Goal: Task Accomplishment & Management: Manage account settings

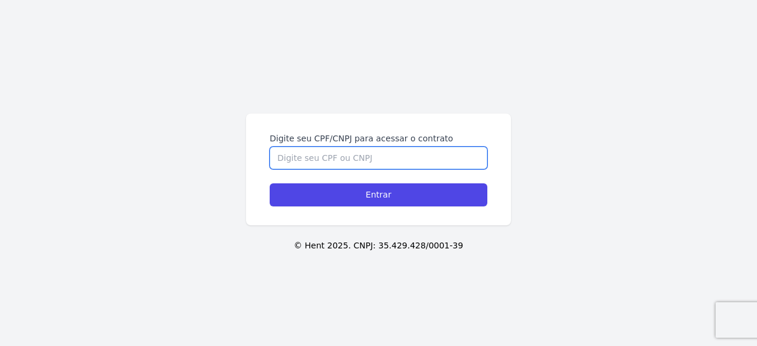
click at [367, 153] on input "Digite seu CPF/CNPJ para acessar o contrato" at bounding box center [379, 158] width 218 height 22
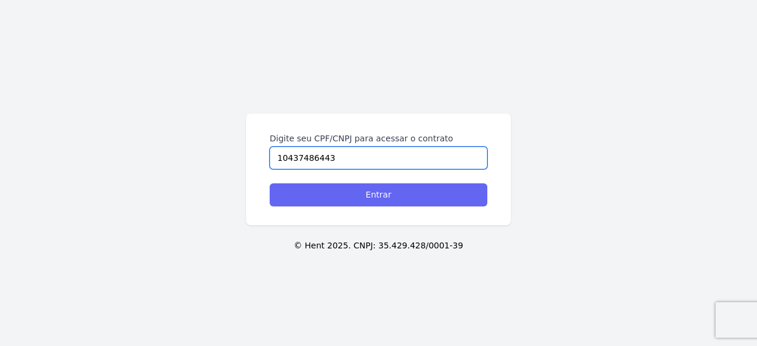
type input "10437486443"
click at [365, 189] on input "Entrar" at bounding box center [379, 194] width 218 height 23
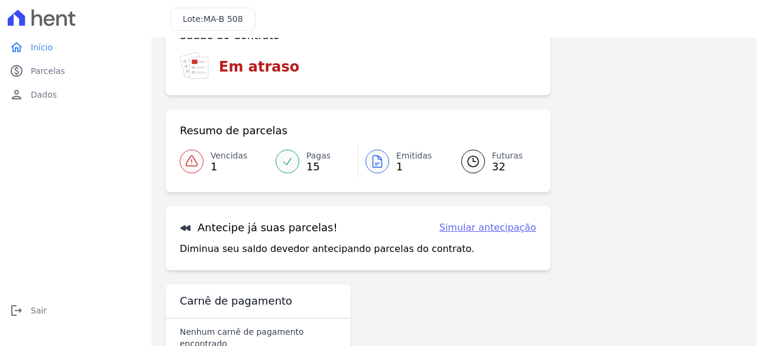
scroll to position [105, 0]
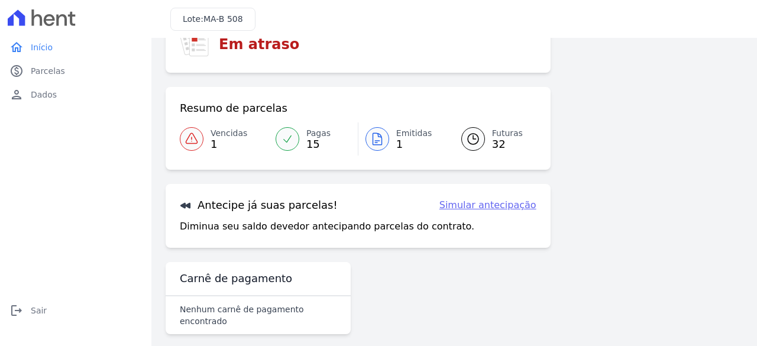
click at [471, 208] on link "Simular antecipação" at bounding box center [488, 205] width 97 height 14
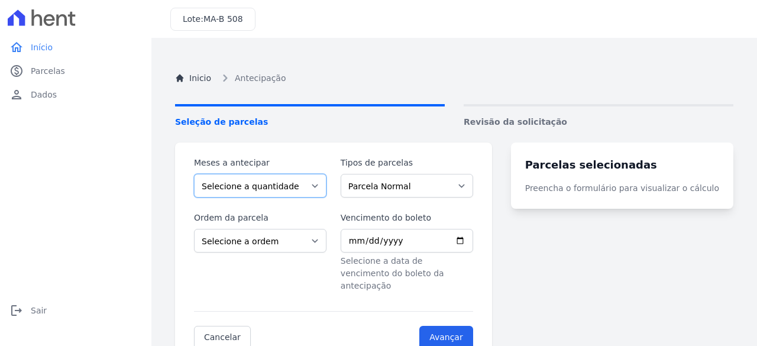
click at [263, 191] on select "Selecione a quantidade de meses a antecipar 1 2 3 4 5 6 7 8 9 10 11 12 13 14 15…" at bounding box center [260, 186] width 133 height 24
select select "1"
click at [194, 174] on select "Selecione a quantidade de meses a antecipar 1 2 3 4 5 6 7 8 9 10 11 12 13 14 15…" at bounding box center [260, 186] width 133 height 24
click at [418, 187] on select "Parcela Normal Intercalada" at bounding box center [407, 186] width 133 height 24
click at [348, 174] on select "Parcela Normal Intercalada" at bounding box center [407, 186] width 133 height 24
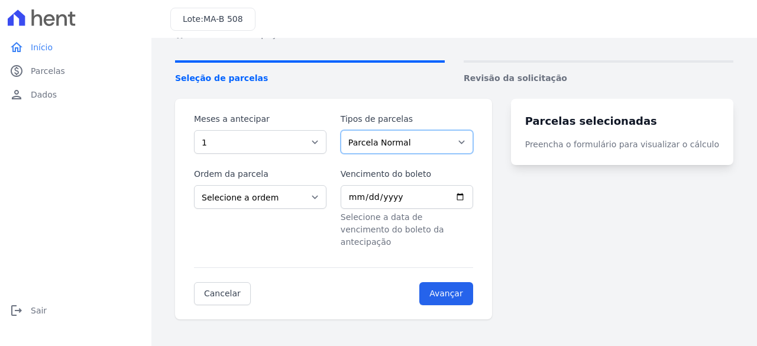
scroll to position [59, 0]
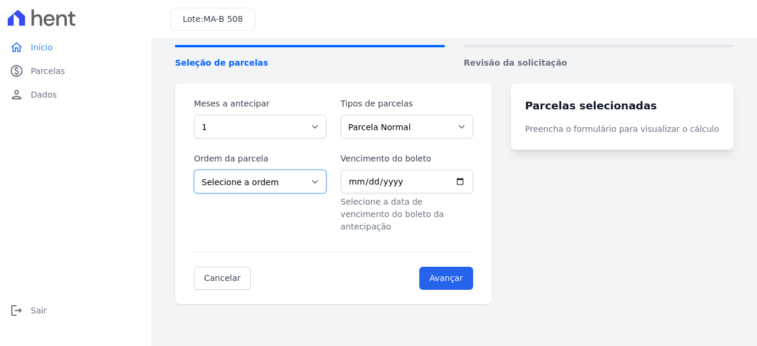
click at [312, 183] on select "Selecione a ordem Últimas parcelas Primeiras parcelas" at bounding box center [260, 182] width 133 height 24
select select "ending"
click at [194, 170] on select "Selecione a ordem Últimas parcelas Primeiras parcelas" at bounding box center [260, 182] width 133 height 24
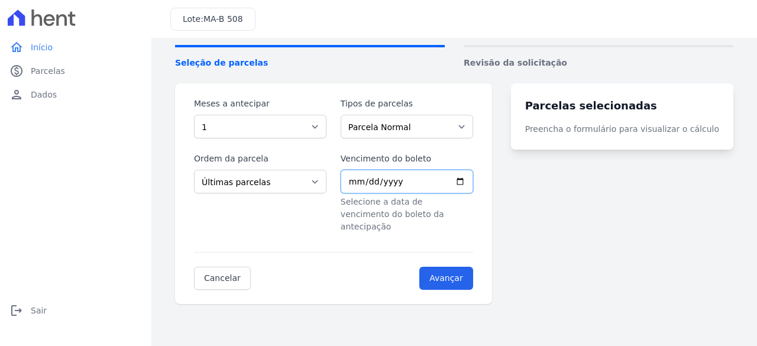
click at [359, 179] on input "Vencimento do boleto" at bounding box center [407, 182] width 133 height 24
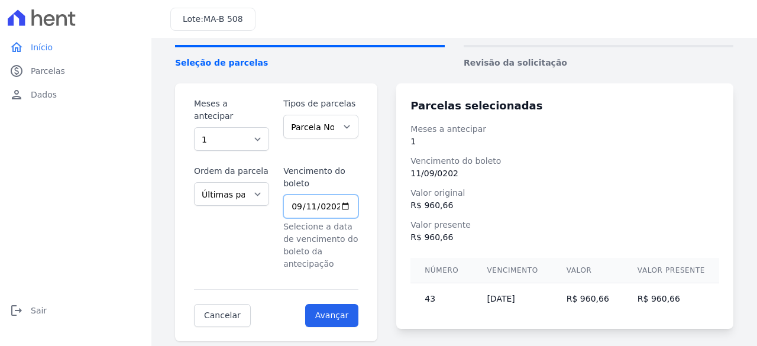
type input "[DATE]"
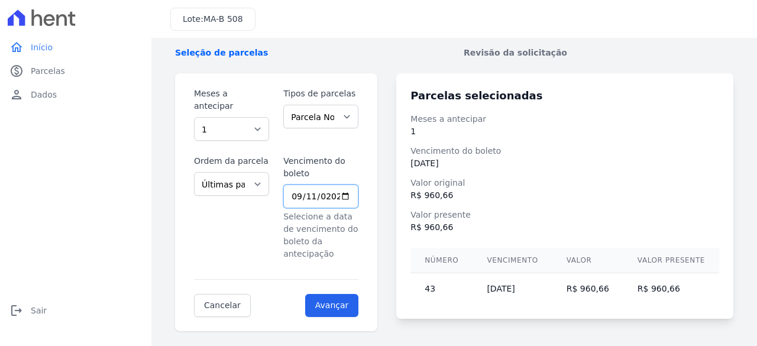
scroll to position [75, 0]
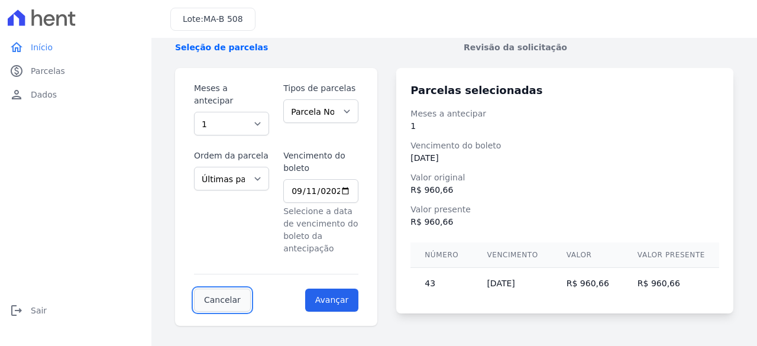
click at [212, 289] on link "Cancelar" at bounding box center [222, 300] width 57 height 23
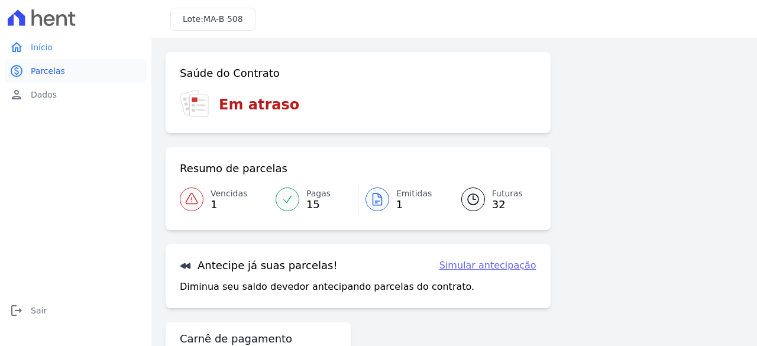
click at [50, 70] on span "Parcelas" at bounding box center [48, 71] width 34 height 12
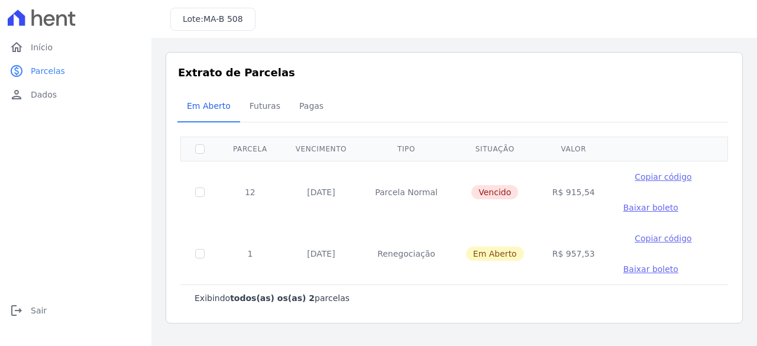
click at [404, 147] on th "Tipo" at bounding box center [406, 149] width 91 height 24
click at [263, 108] on span "Futuras" at bounding box center [265, 106] width 45 height 24
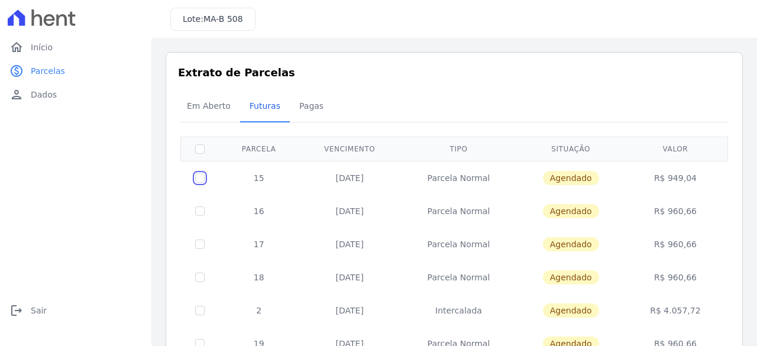
click at [197, 177] on input "checkbox" at bounding box center [199, 177] width 9 height 9
checkbox input "true"
click at [204, 22] on span "MA-B 508" at bounding box center [224, 18] width 40 height 9
click at [44, 96] on span "Dados" at bounding box center [44, 95] width 26 height 12
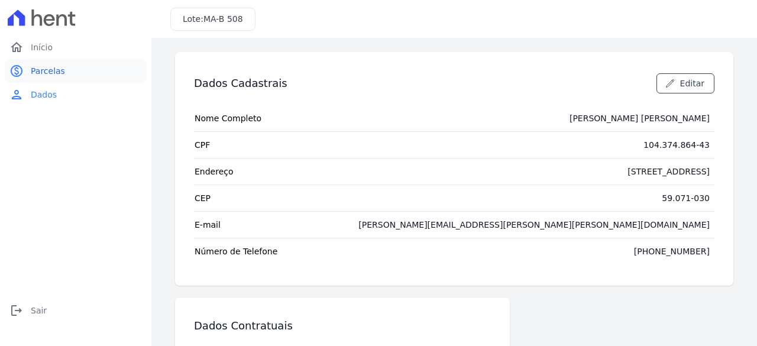
click at [40, 65] on link "paid Parcelas" at bounding box center [76, 71] width 142 height 24
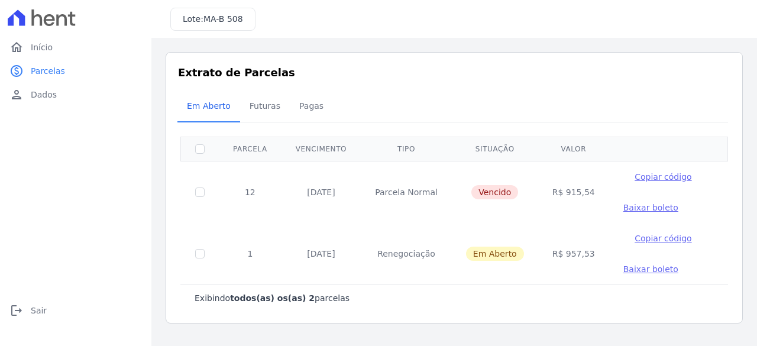
click at [624, 270] on span "Baixar boleto" at bounding box center [651, 269] width 55 height 9
click at [462, 276] on td "Em Aberto" at bounding box center [495, 254] width 86 height 62
click at [208, 112] on span "Em Aberto" at bounding box center [209, 106] width 58 height 24
click at [256, 107] on span "Futuras" at bounding box center [265, 106] width 45 height 24
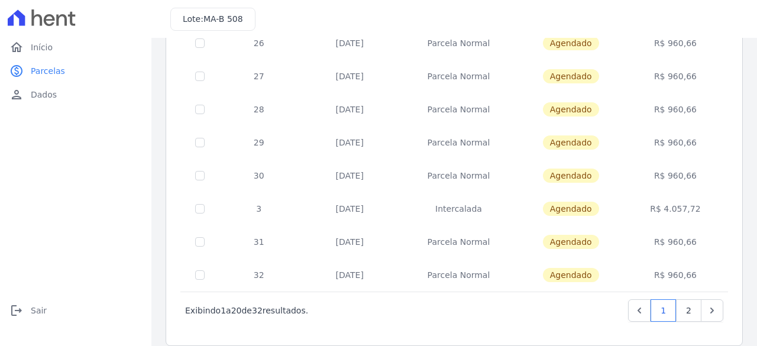
scroll to position [544, 0]
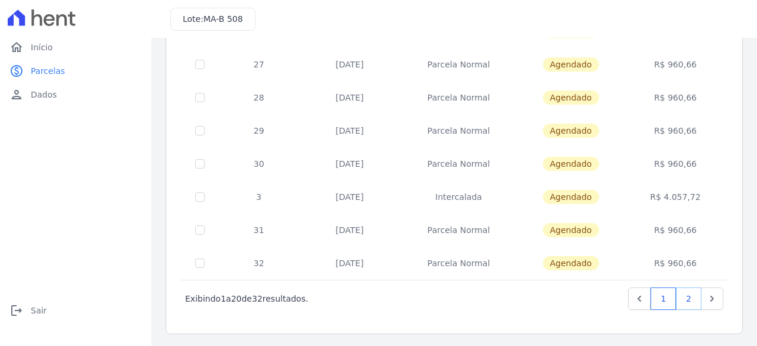
click at [684, 294] on link "2" at bounding box center [688, 299] width 25 height 22
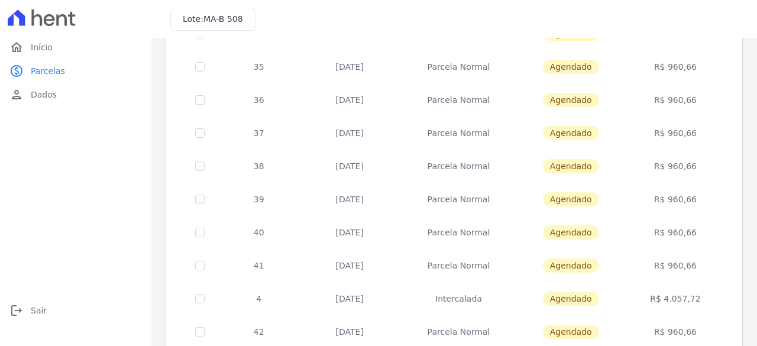
scroll to position [237, 0]
